Goal: Information Seeking & Learning: Learn about a topic

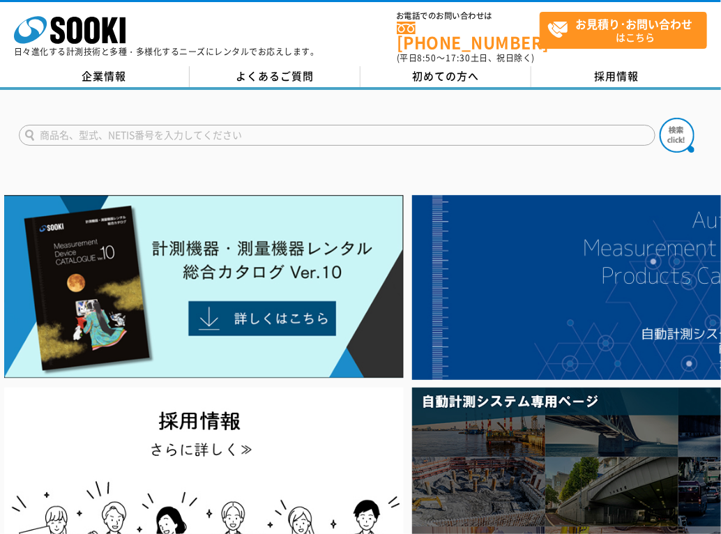
click at [327, 129] on input "text" at bounding box center [337, 135] width 636 height 21
type input "トルクレンチ"
click at [659, 118] on button at bounding box center [676, 135] width 35 height 35
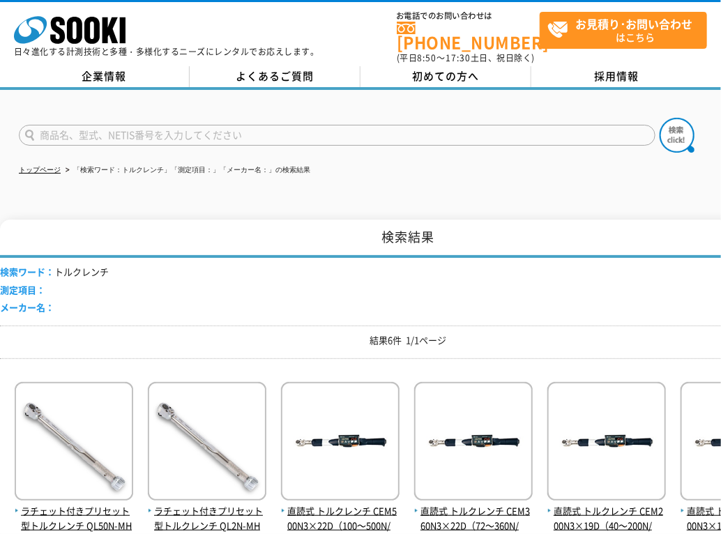
click at [173, 125] on input "text" at bounding box center [337, 135] width 636 height 21
type input "マイクロ"
click at [659, 118] on button at bounding box center [676, 135] width 35 height 35
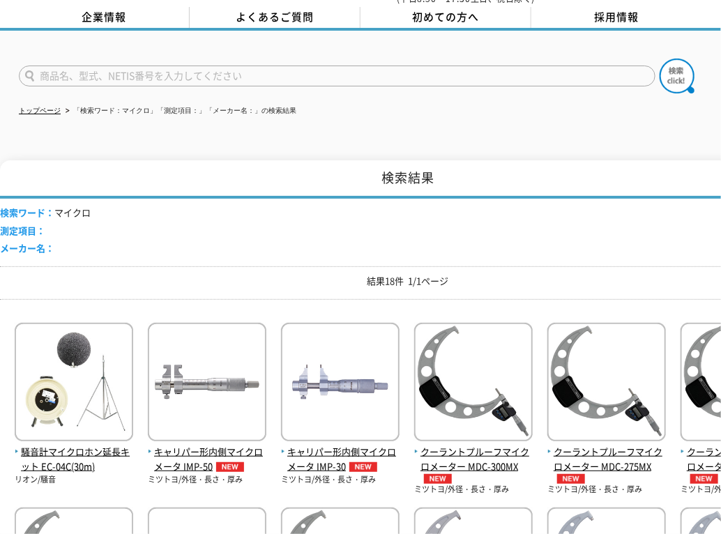
scroll to position [139, 0]
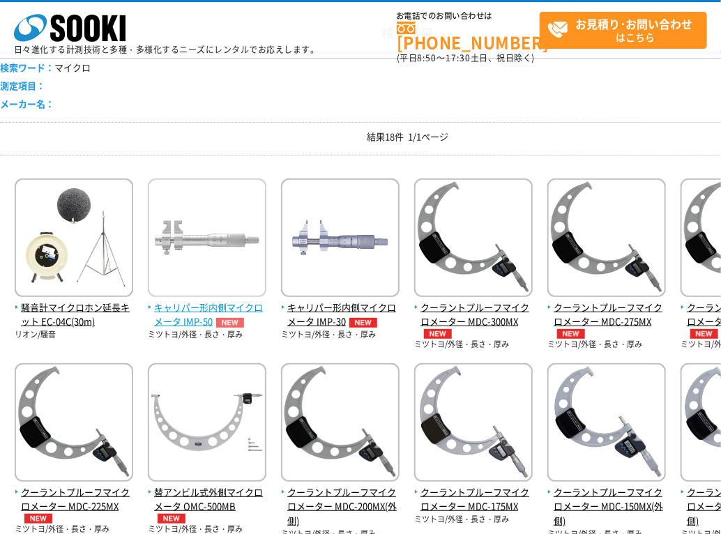
click at [230, 247] on img at bounding box center [207, 239] width 118 height 122
click at [240, 292] on img at bounding box center [207, 239] width 118 height 122
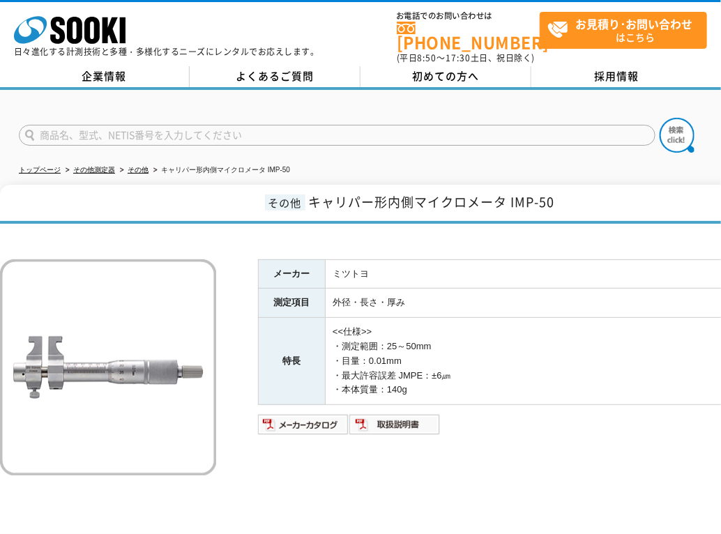
click at [504, 236] on div "メーカー ミツトヨ 測定項目 外径・長さ・厚み 特長 <<仕様>> ・測定範囲：25～50mm ・目量：0.01mm ・最大許容誤差 JMPE：±6㎛ ・本体…" at bounding box center [408, 395] width 816 height 328
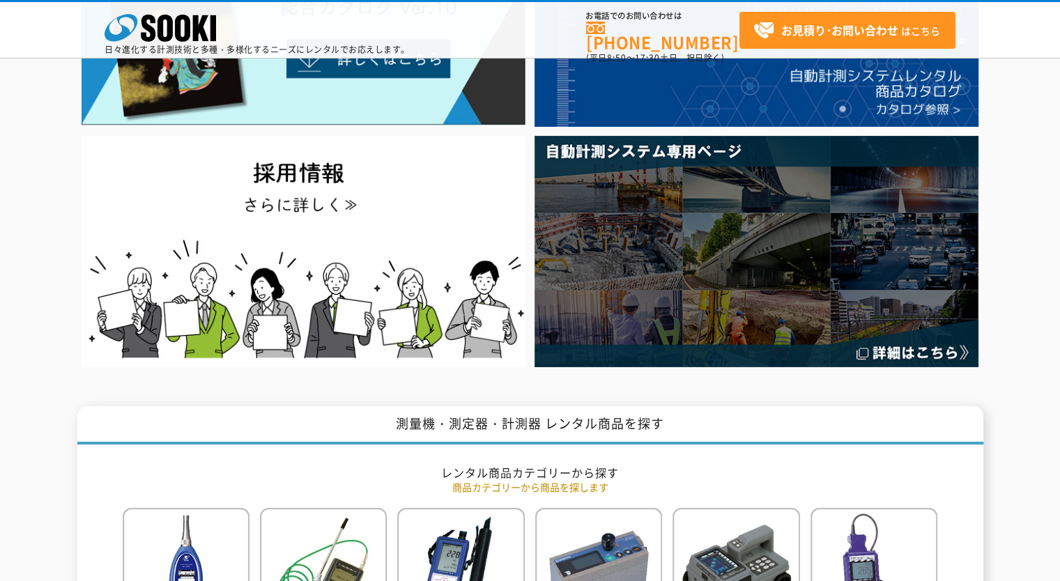
type input "商品名、型式、NETIS番号を入力してください"
